Goal: Task Accomplishment & Management: Complete application form

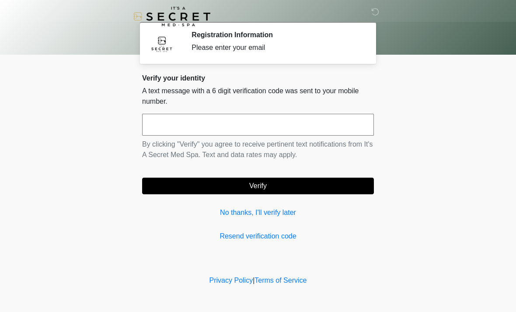
click at [264, 199] on div "Verify your identity A text message with a 6 digit verification code was sent t…" at bounding box center [258, 157] width 232 height 167
click at [263, 208] on link "No thanks, I'll verify later" at bounding box center [258, 212] width 232 height 10
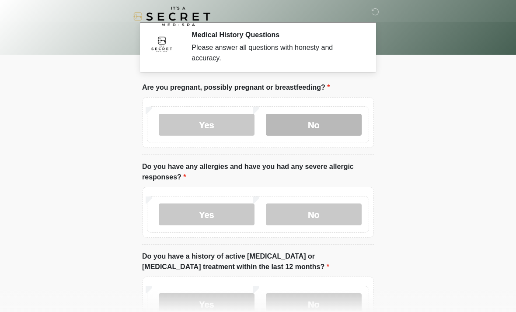
click at [318, 124] on label "No" at bounding box center [314, 125] width 96 height 22
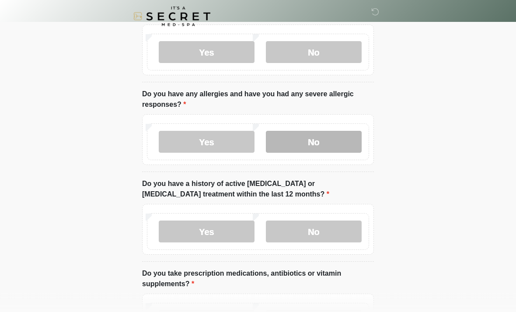
click at [328, 143] on label "No" at bounding box center [314, 142] width 96 height 22
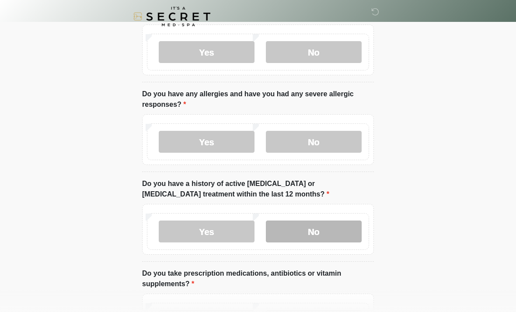
click at [332, 231] on label "No" at bounding box center [314, 231] width 96 height 22
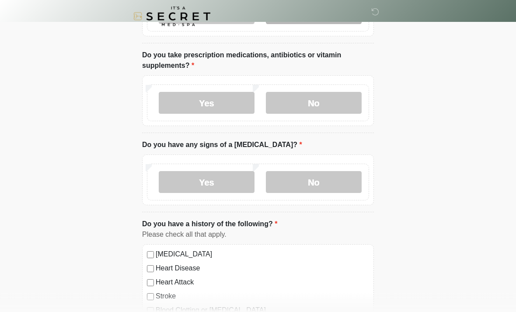
scroll to position [291, 0]
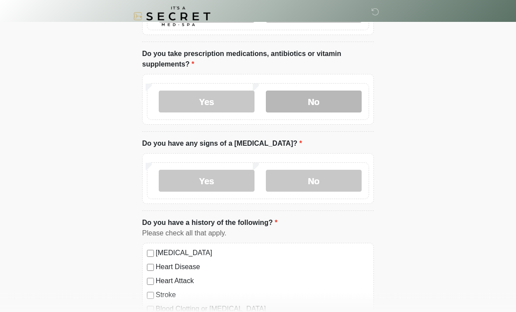
click at [325, 101] on label "No" at bounding box center [314, 102] width 96 height 22
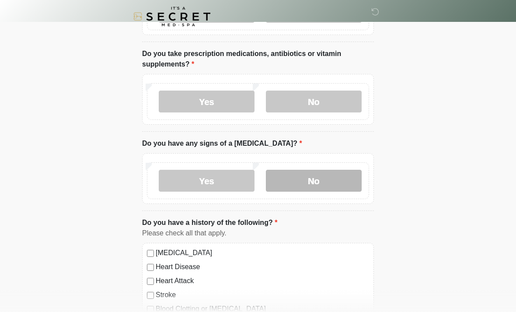
click at [324, 176] on label "No" at bounding box center [314, 181] width 96 height 22
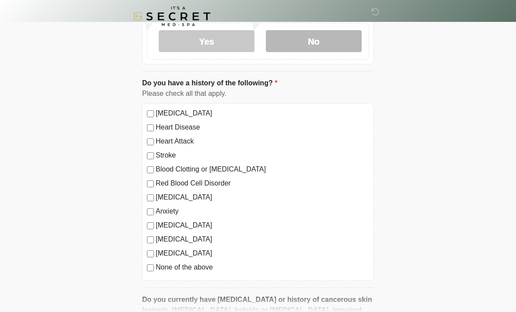
scroll to position [436, 0]
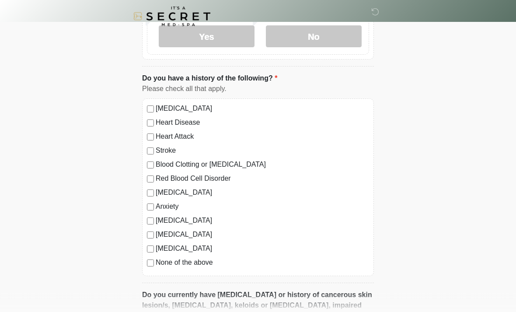
click at [208, 261] on label "None of the above" at bounding box center [262, 262] width 213 height 10
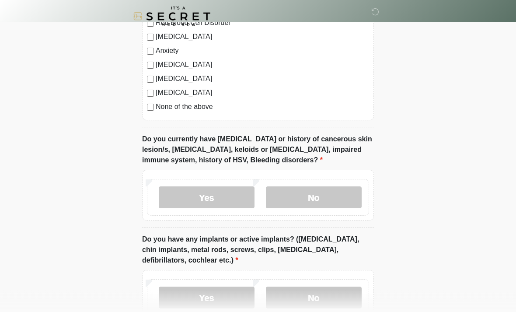
scroll to position [600, 0]
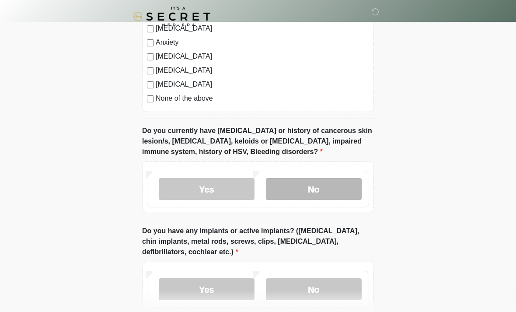
click at [325, 191] on label "No" at bounding box center [314, 189] width 96 height 22
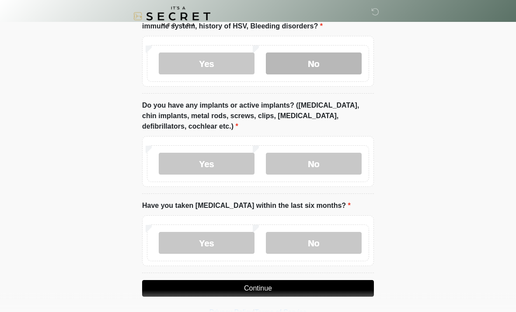
scroll to position [727, 0]
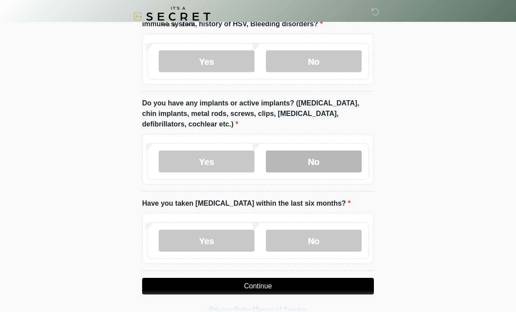
click at [327, 163] on label "No" at bounding box center [314, 161] width 96 height 22
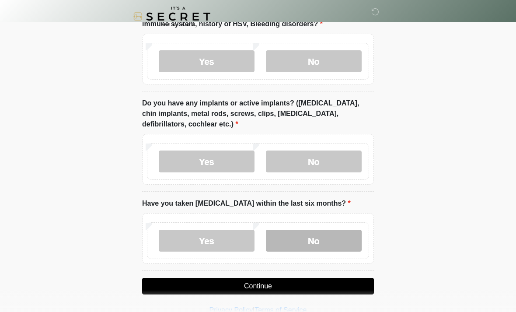
click at [322, 236] on label "No" at bounding box center [314, 240] width 96 height 22
click at [299, 281] on button "Continue" at bounding box center [258, 285] width 232 height 17
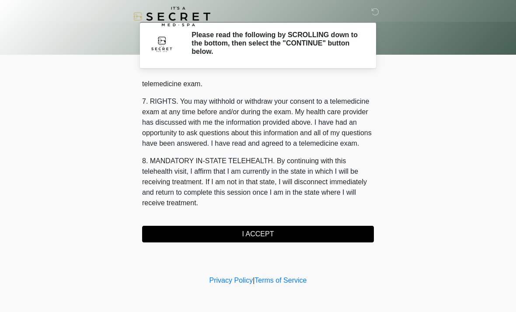
scroll to position [370, 0]
click at [277, 232] on button "I ACCEPT" at bounding box center [258, 233] width 232 height 17
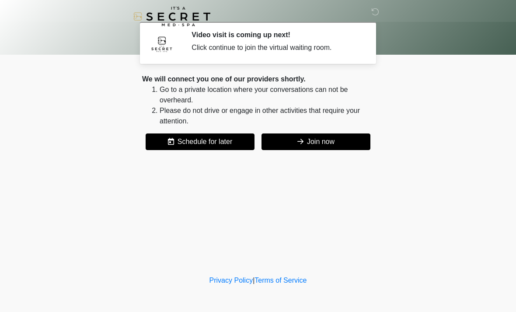
click at [319, 142] on button "Join now" at bounding box center [315, 141] width 109 height 17
